Goal: Information Seeking & Learning: Understand process/instructions

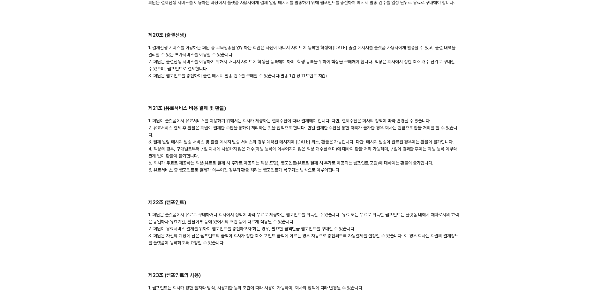
scroll to position [1914, 0]
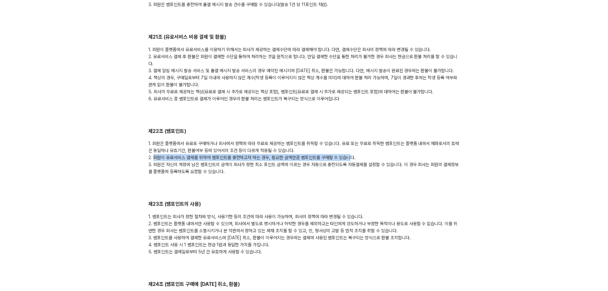
drag, startPoint x: 154, startPoint y: 143, endPoint x: 350, endPoint y: 143, distance: 196.2
click at [350, 143] on div "1. 회원은 플랫폼에서 유료로 구매하거나 회사에서 정책에 따라 무료로 제공하는 쌤포인트를 취득할 수 있습니다. 유료 또는 무료로 취득한 쌤포인…" at bounding box center [303, 157] width 311 height 35
click at [226, 159] on div "1. 회원은 플랫폼에서 유료로 구매하거나 회사에서 정책에 따라 무료로 제공하는 쌤포인트를 취득할 수 있습니다. 유료 또는 무료로 취득한 쌤포인…" at bounding box center [303, 157] width 311 height 35
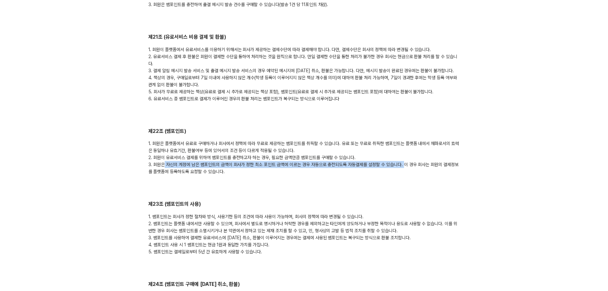
drag, startPoint x: 168, startPoint y: 150, endPoint x: 402, endPoint y: 150, distance: 233.8
click at [402, 150] on div "1. 회원은 플랫폼에서 유료로 구매하거나 회사에서 정책에 따라 무료로 제공하는 쌤포인트를 취득할 수 있습니다. 유료 또는 무료로 취득한 쌤포인…" at bounding box center [303, 157] width 311 height 35
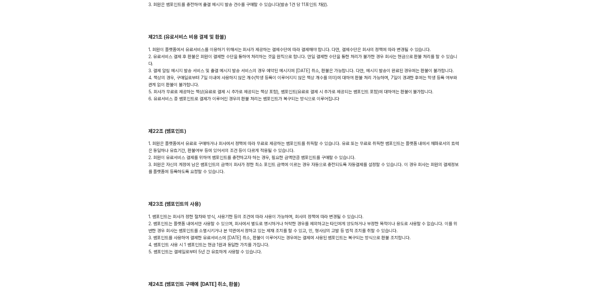
click at [419, 150] on div "1. 회원은 플랫폼에서 유료로 구매하거나 회사에서 정책에 따라 무료로 제공하는 쌤포인트를 취득할 수 있습니다. 유료 또는 무료로 취득한 쌤포인…" at bounding box center [303, 157] width 311 height 35
drag, startPoint x: 401, startPoint y: 151, endPoint x: 209, endPoint y: 156, distance: 192.4
click at [209, 156] on div "1. 회원은 플랫폼에서 유료로 구매하거나 회사에서 정책에 따라 무료로 제공하는 쌤포인트를 취득할 수 있습니다. 유료 또는 무료로 취득한 쌤포인…" at bounding box center [303, 157] width 311 height 35
drag, startPoint x: 182, startPoint y: 136, endPoint x: 306, endPoint y: 136, distance: 124.1
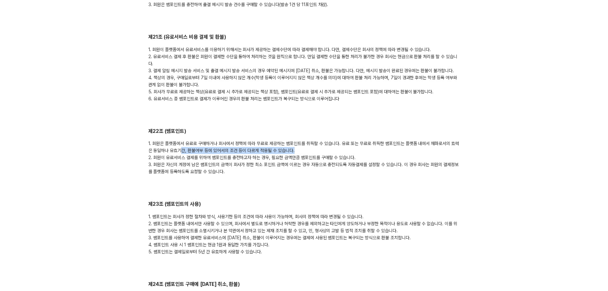
click at [306, 140] on div "1. 회원은 플랫폼에서 유료로 구매하거나 회사에서 정책에 따라 무료로 제공하는 쌤포인트를 취득할 수 있습니다. 유료 또는 무료로 취득한 쌤포인…" at bounding box center [303, 157] width 311 height 35
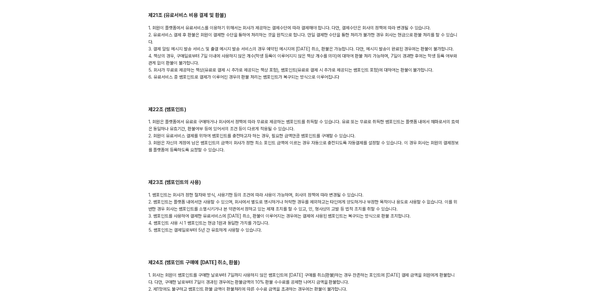
scroll to position [1946, 0]
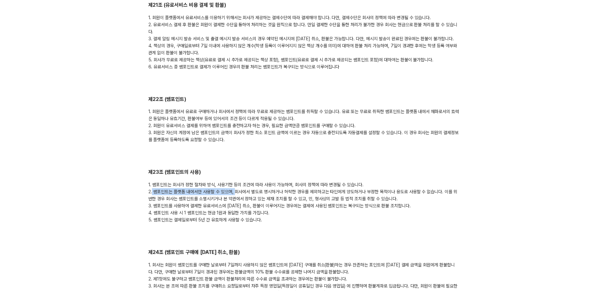
drag, startPoint x: 152, startPoint y: 178, endPoint x: 234, endPoint y: 178, distance: 82.6
click at [234, 181] on div "1. 쌤포인트는 회사가 정한 절차와 방식, 사용기한 등의 조건에 따라 사용이 가능하며, 회사의 정책에 따라 변경될 수 있습니다. 2. 쌤포인트…" at bounding box center [303, 202] width 311 height 42
click at [304, 181] on div "1. 쌤포인트는 회사가 정한 절차와 방식, 사용기한 등의 조건에 따라 사용이 가능하며, 회사의 정책에 따라 변경될 수 있습니다. 2. 쌤포인트…" at bounding box center [303, 202] width 311 height 42
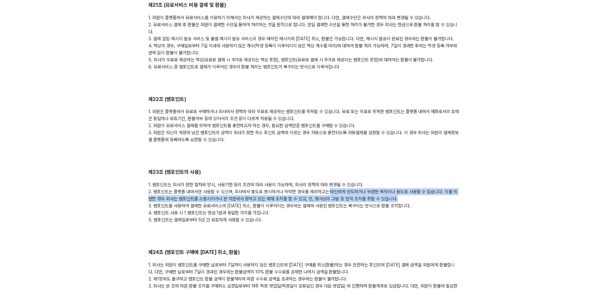
drag, startPoint x: 329, startPoint y: 177, endPoint x: 402, endPoint y: 187, distance: 74.3
click at [402, 187] on div "1. 쌤포인트는 회사가 정한 절차와 방식, 사용기한 등의 조건에 따라 사용이 가능하며, 회사의 정책에 따라 변경될 수 있습니다. 2. 쌤포인트…" at bounding box center [303, 202] width 311 height 42
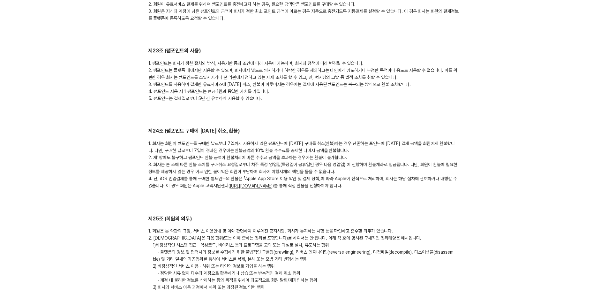
scroll to position [2073, 0]
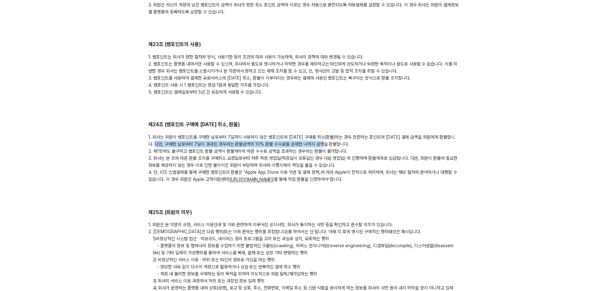
drag, startPoint x: 161, startPoint y: 130, endPoint x: 335, endPoint y: 132, distance: 173.5
click at [335, 133] on div "1. 회사는 회원이 쌤포인트를 구매한 날로부터 7일까지 사용하지 않은 쌤포인트에 [DATE] 구매를 취소(환불)하는 경우 잔존하는 포인트에 […" at bounding box center [303, 157] width 311 height 49
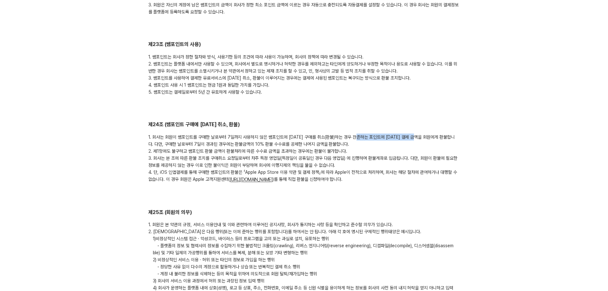
drag, startPoint x: 362, startPoint y: 122, endPoint x: 426, endPoint y: 123, distance: 64.1
click at [426, 133] on div "1. 회사는 회원이 쌤포인트를 구매한 날로부터 7일까지 사용하지 않은 쌤포인트에 [DATE] 구매를 취소(환불)하는 경우 잔존하는 포인트에 […" at bounding box center [303, 157] width 311 height 49
drag, startPoint x: 340, startPoint y: 127, endPoint x: 340, endPoint y: 131, distance: 4.5
click at [340, 133] on div "1. 회사는 회원이 쌤포인트를 구매한 날로부터 7일까지 사용하지 않은 쌤포인트에 [DATE] 구매를 취소(환불)하는 경우 잔존하는 포인트에 […" at bounding box center [303, 157] width 311 height 49
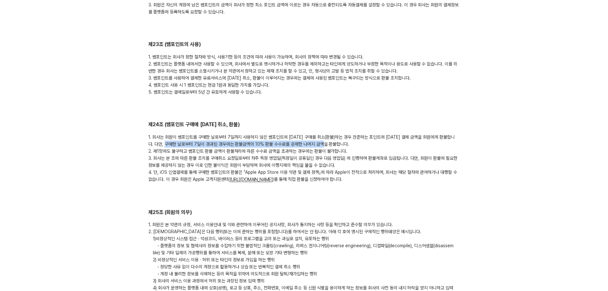
drag, startPoint x: 177, startPoint y: 130, endPoint x: 337, endPoint y: 131, distance: 160.8
click at [337, 133] on div "1. 회사는 회원이 쌤포인트를 구매한 날로부터 7일까지 사용하지 않은 쌤포인트에 [DATE] 구매를 취소(환불)하는 경우 잔존하는 포인트에 […" at bounding box center [303, 157] width 311 height 49
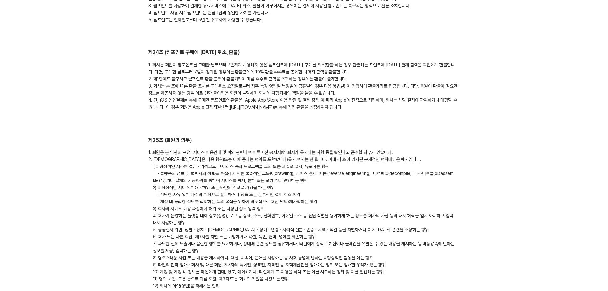
scroll to position [2201, 0]
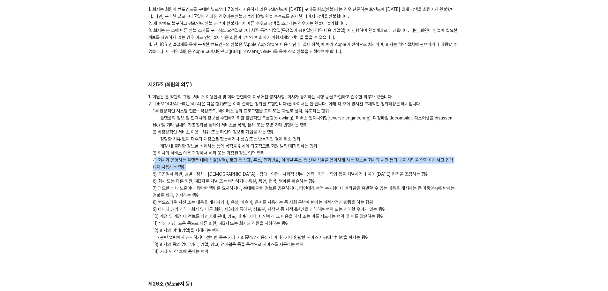
drag, startPoint x: 156, startPoint y: 145, endPoint x: 199, endPoint y: 154, distance: 43.6
click at [199, 156] on p "4) 회사가 운영하는 플랫폼 내에 상호(성명), 로고 등 상표, 주소, 전화번호, 이메일 주소 등 신원 식별을 용이하게 하는 정보를 회사의 사…" at bounding box center [303, 163] width 311 height 14
drag, startPoint x: 199, startPoint y: 152, endPoint x: 166, endPoint y: 149, distance: 33.6
click at [166, 156] on p "4) 회사가 운영하는 플랫폼 내에 상호(성명), 로고 등 상표, 주소, 전화번호, 이메일 주소 등 신원 식별을 용이하게 하는 정보를 회사의 사…" at bounding box center [303, 163] width 311 height 14
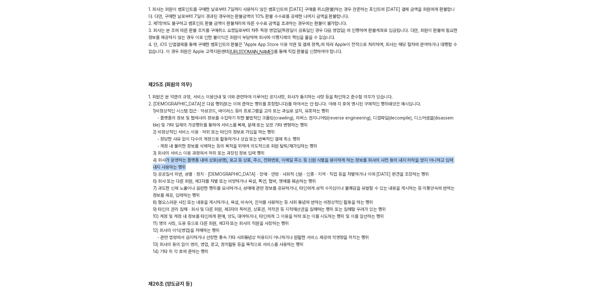
click at [166, 156] on p "4) 회사가 운영하는 플랫폼 내에 상호(성명), 로고 등 상표, 주소, 전화번호, 이메일 주소 등 신원 식별을 용이하게 하는 정보를 회사의 사…" at bounding box center [303, 163] width 311 height 14
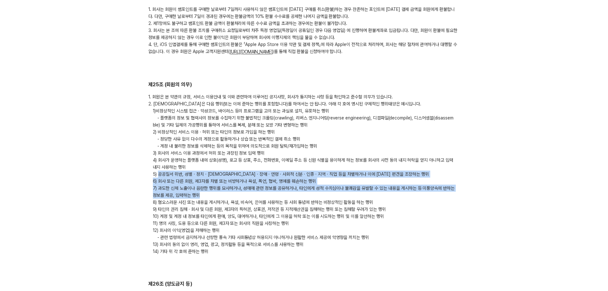
drag, startPoint x: 158, startPoint y: 159, endPoint x: 198, endPoint y: 178, distance: 45.1
click at [198, 178] on div "1. 회원은 본 약관의 규정, 서비스 이용안내 및 이와 관련하여 이루어진 공지사항, 회사가 통지하는 사항 등을 확인하고 준수할 의무가 있습니다…" at bounding box center [303, 173] width 311 height 161
click at [198, 184] on p "7) 과도한 신체 노출이나 음란한 행위를 묘사하거나, 성매매 관련 정보를 공유하거나, 타인에게 성적 수치심이나 불쾌감을 유발할 수 있는 내용을…" at bounding box center [303, 191] width 311 height 14
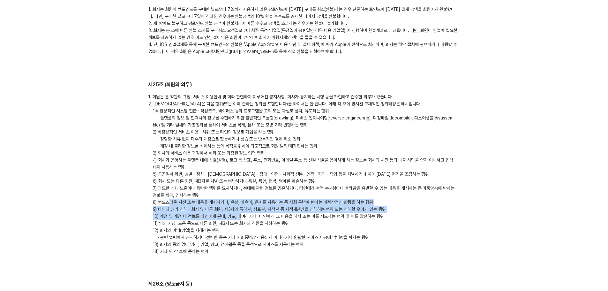
drag, startPoint x: 170, startPoint y: 187, endPoint x: 241, endPoint y: 204, distance: 73.5
click at [241, 204] on div "1. 회원은 본 약관의 규정, 서비스 이용안내 및 이와 관련하여 이루어진 공지사항, 회사가 통지하는 사항 등을 확인하고 준수할 의무가 있습니다…" at bounding box center [303, 173] width 311 height 161
click at [241, 212] on p "10) 계정 및 계정 내 정보를 타인에게 판매, 양도, 대여하거나, 타인에게 그 이용을 허락 또는 이를 시도하는 행위 및 이를 알선하는 행위" at bounding box center [303, 215] width 311 height 7
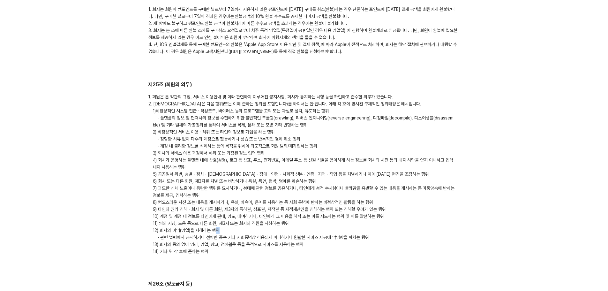
click at [218, 226] on p "12) 회사의 이익(영업)을 저해하는 행위" at bounding box center [303, 229] width 311 height 7
click at [218, 219] on p "11) 명의 사칭, 도용 등으로 다른 회원, 제3자 또는 회사의 직원을 사칭하는 행위" at bounding box center [303, 222] width 311 height 7
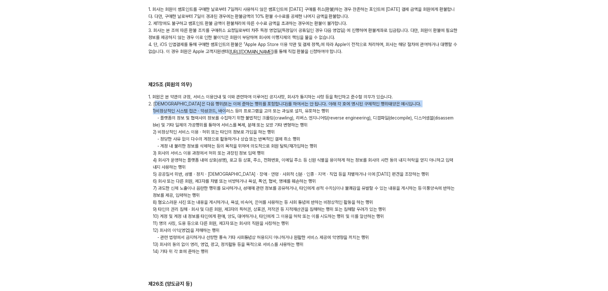
drag, startPoint x: 158, startPoint y: 93, endPoint x: 226, endPoint y: 95, distance: 68.3
click at [226, 95] on div "1. 회원은 본 약관의 규정, 서비스 이용안내 및 이와 관련하여 이루어진 공지사항, 회사가 통지하는 사항 등을 확인하고 준수할 의무가 있습니다…" at bounding box center [303, 173] width 311 height 161
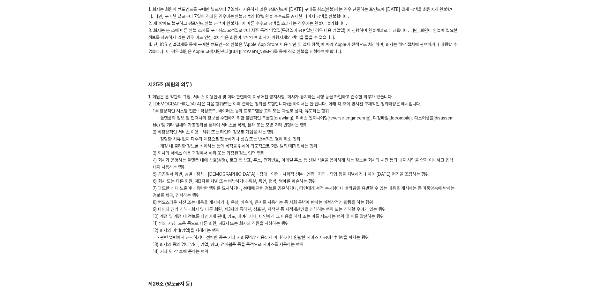
click at [226, 115] on span "- 플랫폼의 정보 및 협력사의 정보를 수집하기 위한 불법적인 크롤링(crawling), 리버스 엔지니어링(reverse engineering)…" at bounding box center [303, 121] width 300 height 12
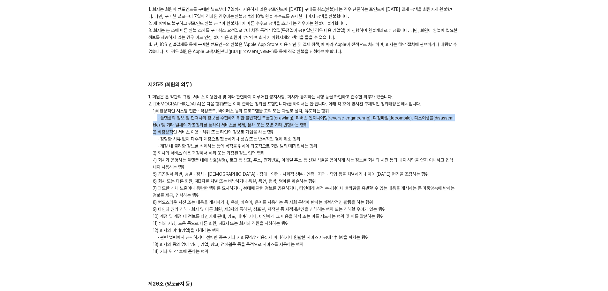
drag, startPoint x: 157, startPoint y: 105, endPoint x: 174, endPoint y: 120, distance: 23.0
click at [174, 120] on div "1. 회원은 본 약관의 규정, 서비스 이용안내 및 이와 관련하여 이루어진 공지사항, 회사가 통지하는 사항 등을 확인하고 준수할 의무가 있습니다…" at bounding box center [303, 173] width 311 height 161
click at [174, 128] on p "2) 비정상적인 서비스 이용 · 허위 또는 타인의 정보로 가입을 하는 행위" at bounding box center [303, 131] width 311 height 7
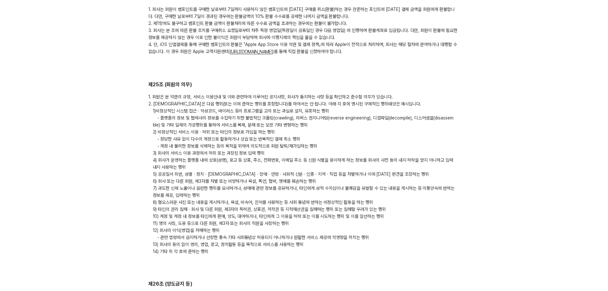
scroll to position [2328, 0]
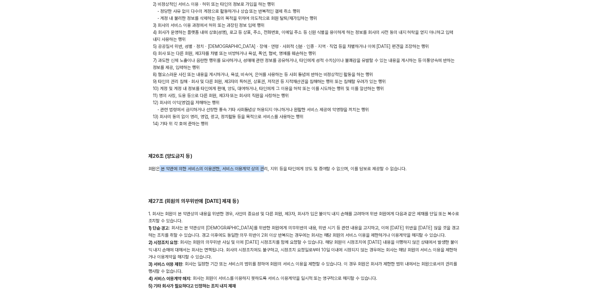
drag, startPoint x: 158, startPoint y: 157, endPoint x: 262, endPoint y: 157, distance: 103.7
click at [262, 165] on div "회원은 본 약관에 의한 서비스의 이용권한, 서비스 이용계약 상의 권리, 지위 등을 타인에게 양도 및 증여할 수 없으며, 이를 담보로 제공할 수…" at bounding box center [303, 168] width 311 height 7
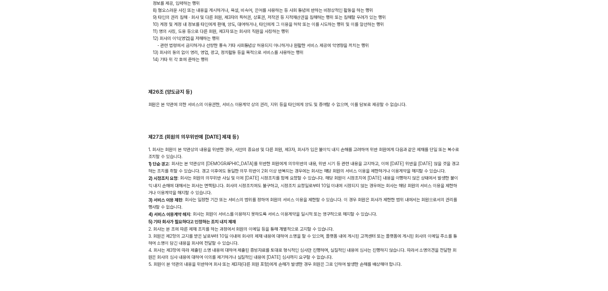
scroll to position [2392, 0]
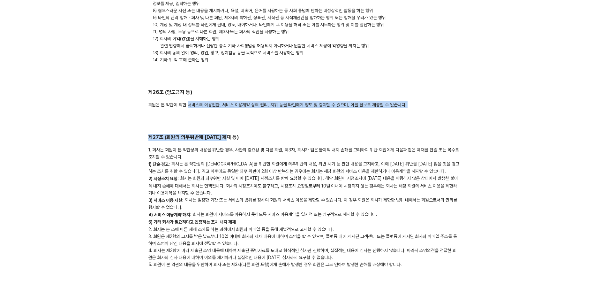
drag, startPoint x: 192, startPoint y: 92, endPoint x: 303, endPoint y: 97, distance: 111.1
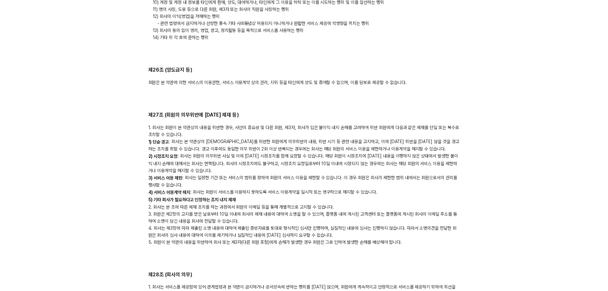
scroll to position [2456, 0]
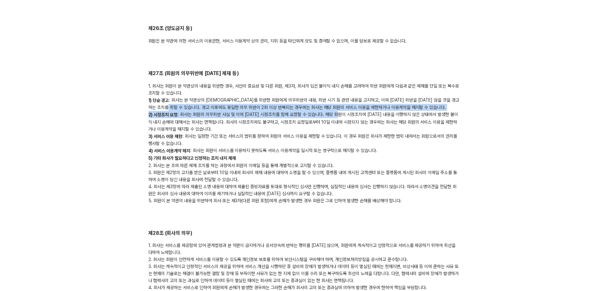
drag, startPoint x: 187, startPoint y: 94, endPoint x: 341, endPoint y: 99, distance: 154.8
click at [341, 99] on div "1. 회사는 회원이 본 약관상의 내용을 위반한 경우, 사안의 중요성 및 다른 회원, 제3자, 회사가 입은 불이익 내지 손해를 고려하여 위반 회…" at bounding box center [303, 142] width 311 height 121
click at [259, 100] on div "1. 회사는 회원이 본 약관상의 내용을 위반한 경우, 사안의 중요성 및 다른 회원, 제3자, 회사가 입은 불이익 내지 손해를 고려하여 위반 회…" at bounding box center [303, 142] width 311 height 121
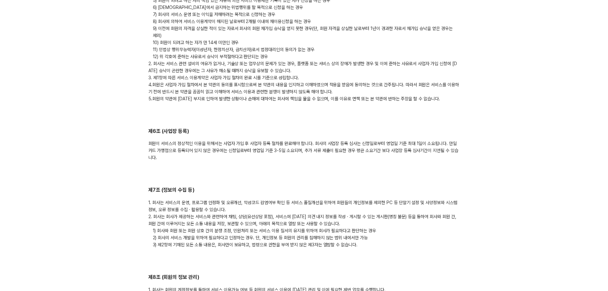
scroll to position [680, 0]
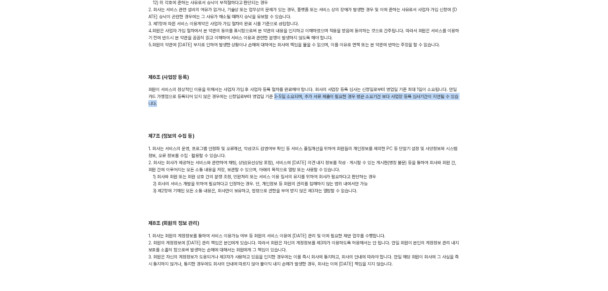
drag, startPoint x: 274, startPoint y: 90, endPoint x: 283, endPoint y: 94, distance: 10.1
click at [283, 94] on div "회원이 서비스의 정상적인 이용을 위해서는 사업자 가입 후 사업자 등록 절차를 완료해야 합니다. 회사의 사업장 등록 심사는 신청일로부터 영업일 …" at bounding box center [303, 96] width 311 height 21
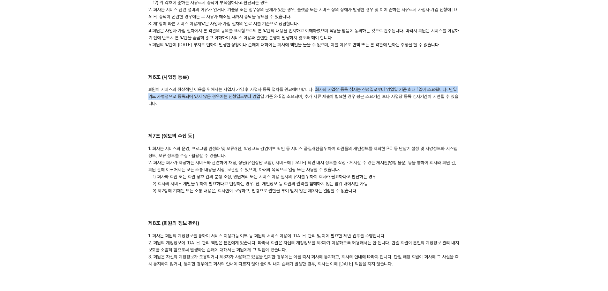
drag, startPoint x: 315, startPoint y: 83, endPoint x: 259, endPoint y: 92, distance: 56.6
click at [259, 92] on div "회원이 서비스의 정상적인 이용을 위해서는 사업자 가입 후 사업자 등록 절차를 완료해야 합니다. 회사의 사업장 등록 심사는 신청일로부터 영업일 …" at bounding box center [303, 96] width 311 height 21
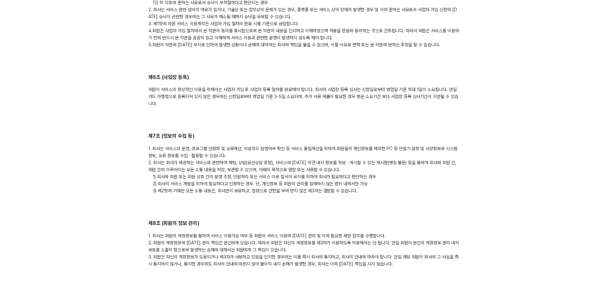
click at [287, 93] on div "회원이 서비스의 정상적인 이용을 위해서는 사업자 가입 후 사업자 등록 절차를 완료해야 합니다. 회사의 사업장 등록 심사는 신청일로부터 영업일 …" at bounding box center [303, 96] width 311 height 21
drag, startPoint x: 305, startPoint y: 88, endPoint x: 464, endPoint y: 91, distance: 159.5
